Goal: Use online tool/utility

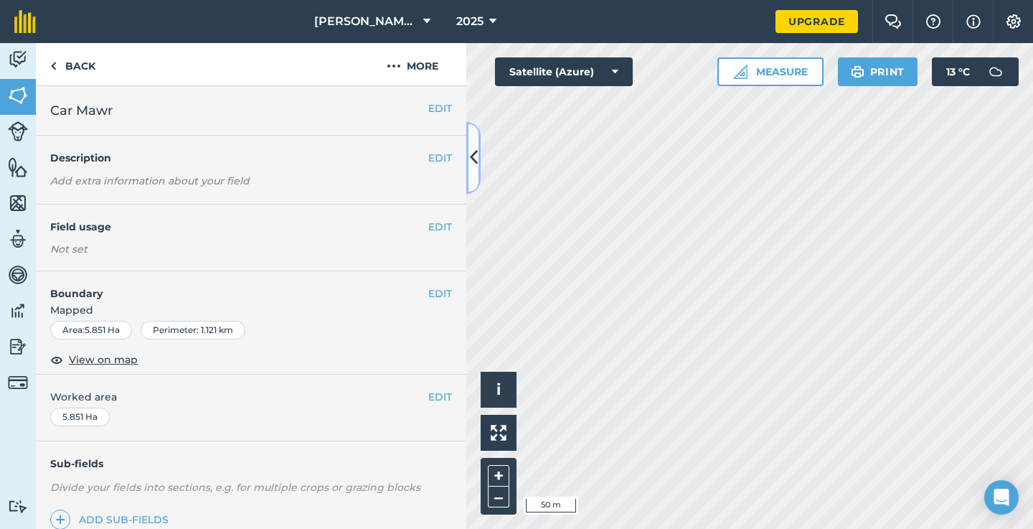
click at [478, 158] on button at bounding box center [473, 158] width 14 height 72
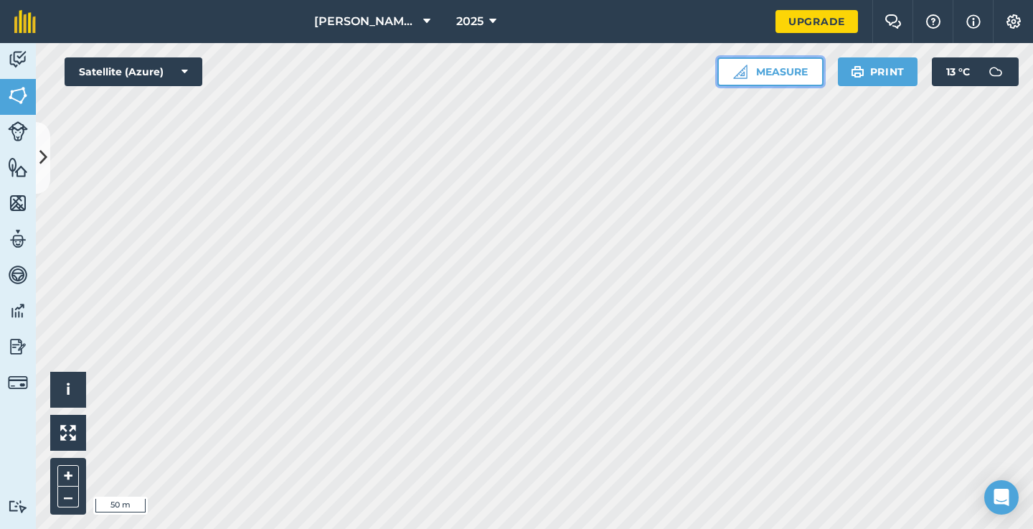
click at [742, 70] on img at bounding box center [740, 72] width 14 height 14
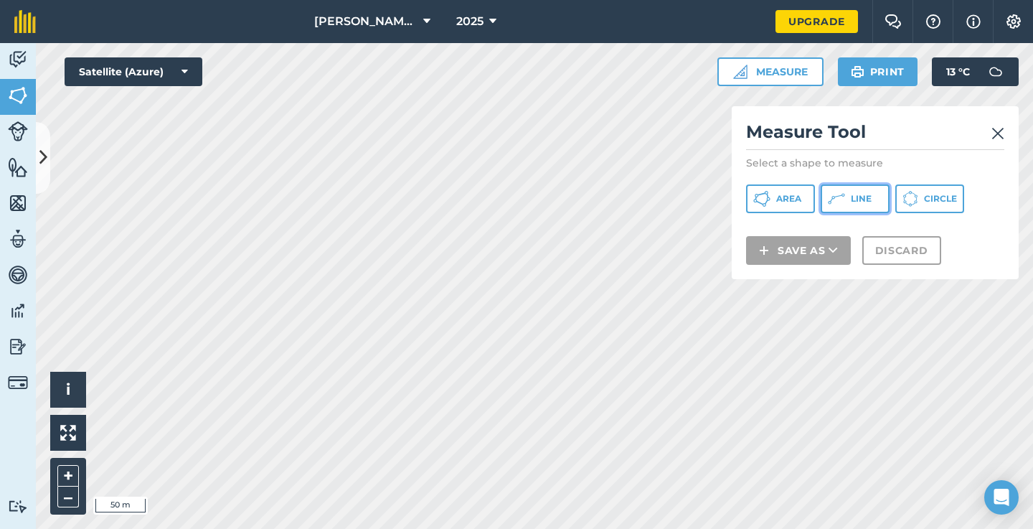
click at [833, 203] on icon at bounding box center [836, 198] width 17 height 17
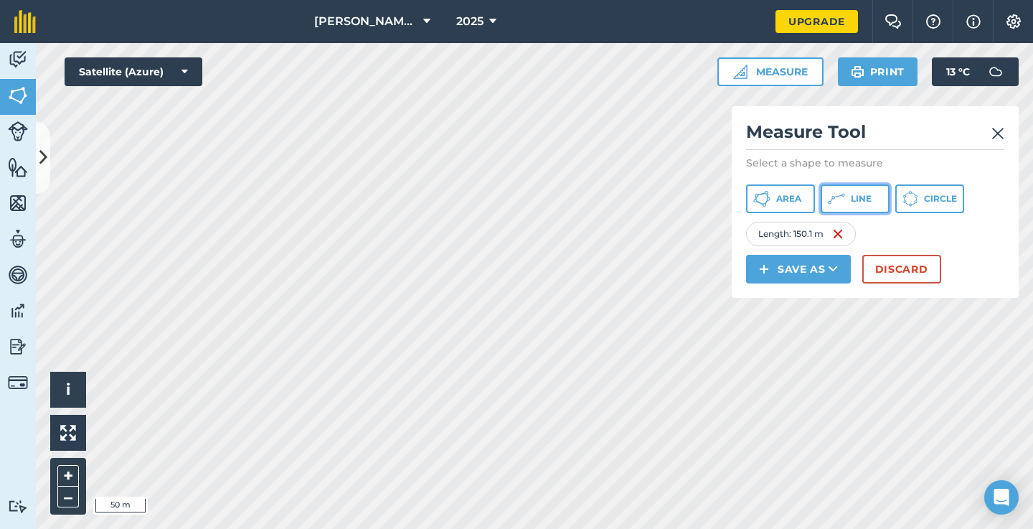
click at [854, 202] on span "Line" at bounding box center [861, 198] width 21 height 11
click at [871, 190] on button "Line" at bounding box center [855, 198] width 69 height 29
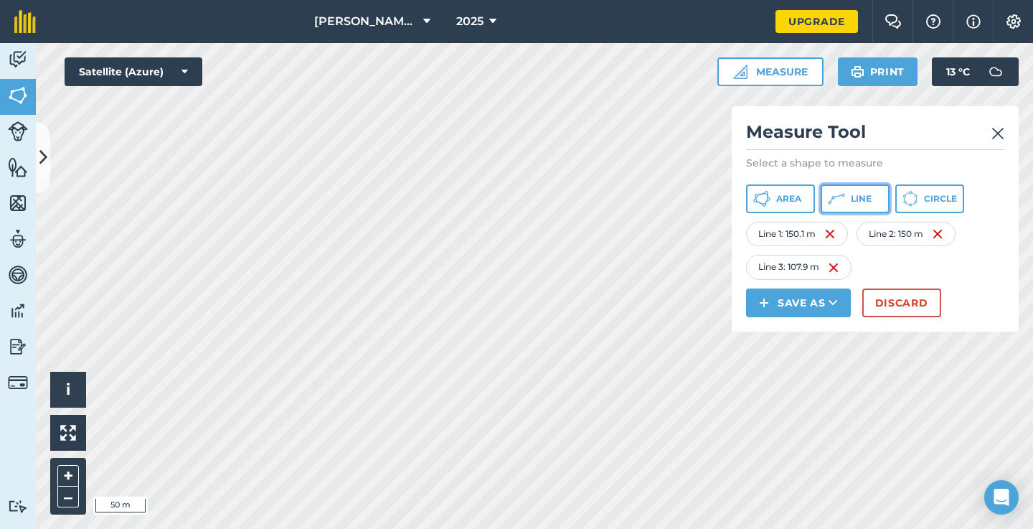
click at [841, 195] on icon at bounding box center [838, 195] width 8 height 3
click at [828, 202] on icon at bounding box center [836, 198] width 17 height 17
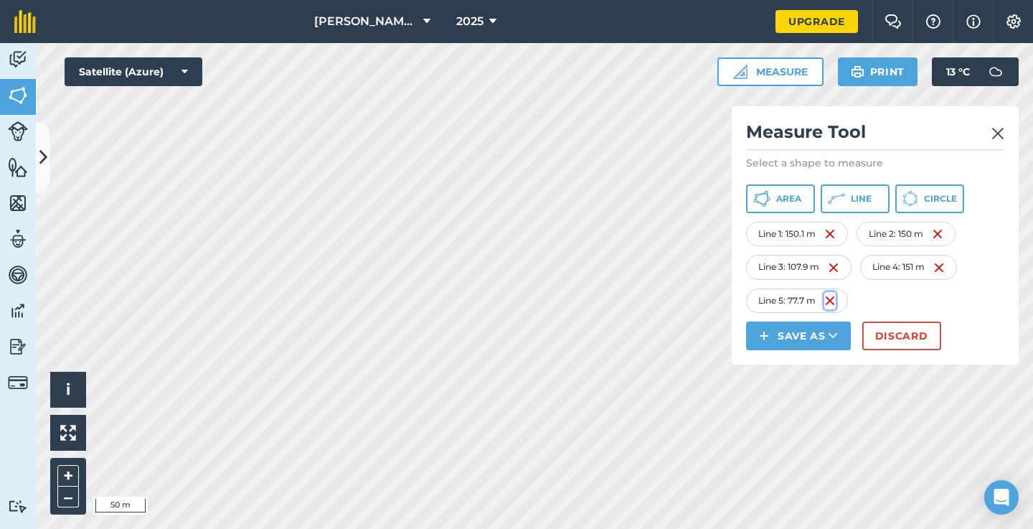
click at [831, 305] on img at bounding box center [829, 300] width 11 height 17
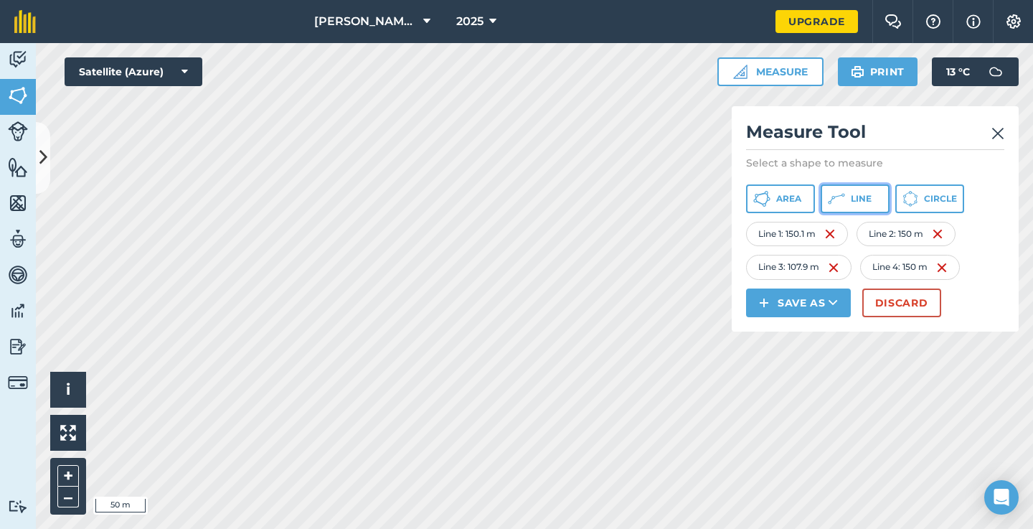
click at [837, 197] on icon at bounding box center [838, 195] width 8 height 3
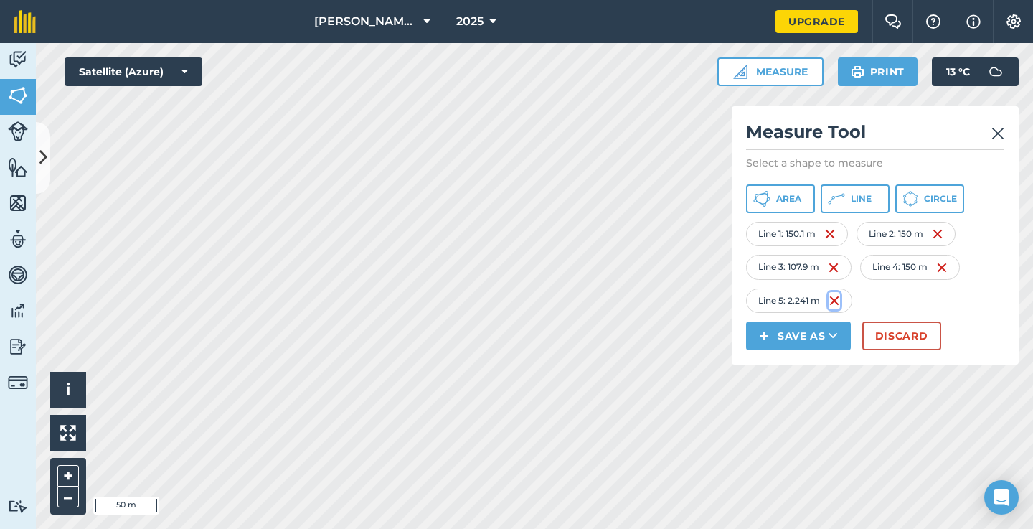
click at [839, 296] on img at bounding box center [834, 300] width 11 height 17
